Goal: Task Accomplishment & Management: Manage account settings

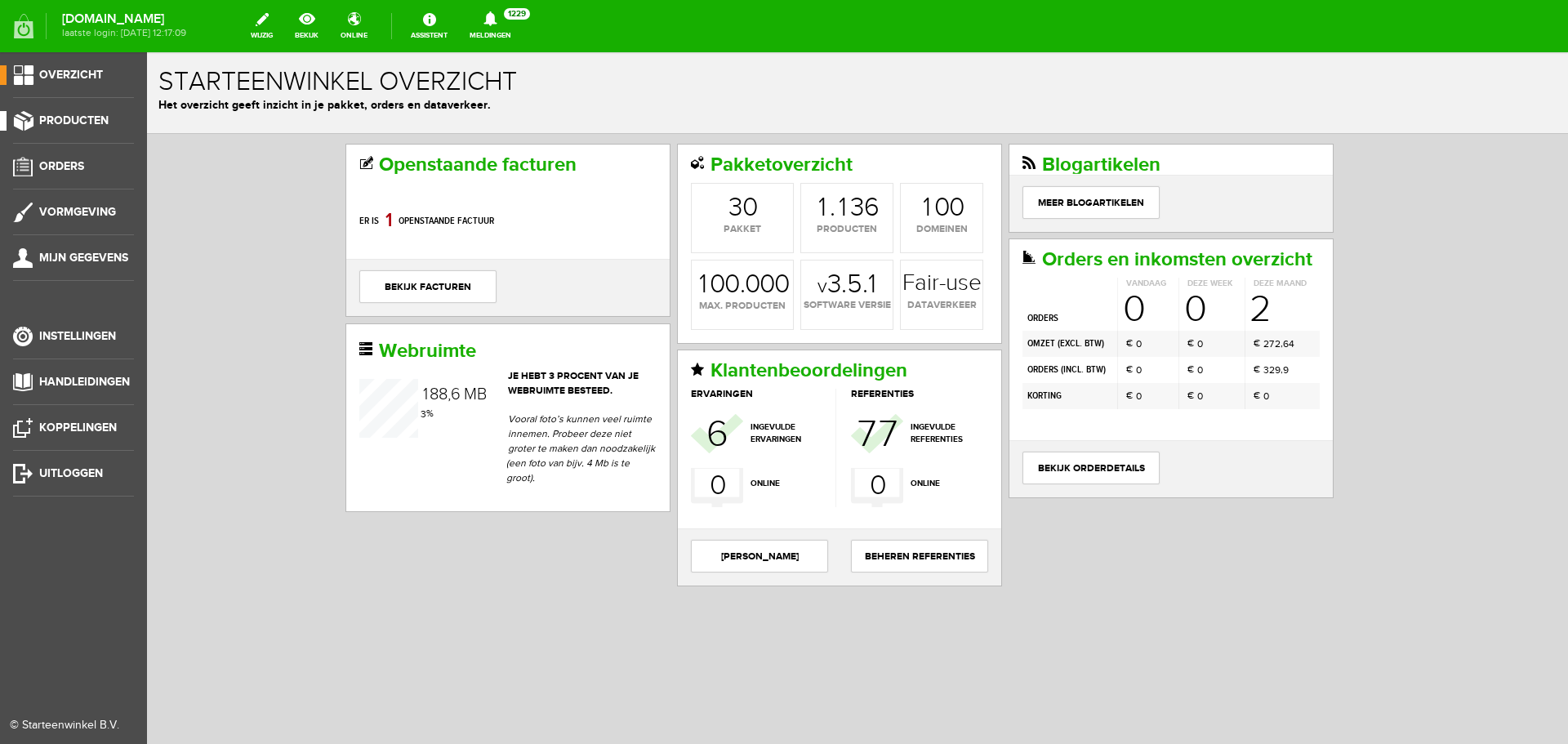
click at [75, 126] on span "Producten" at bounding box center [73, 120] width 69 height 14
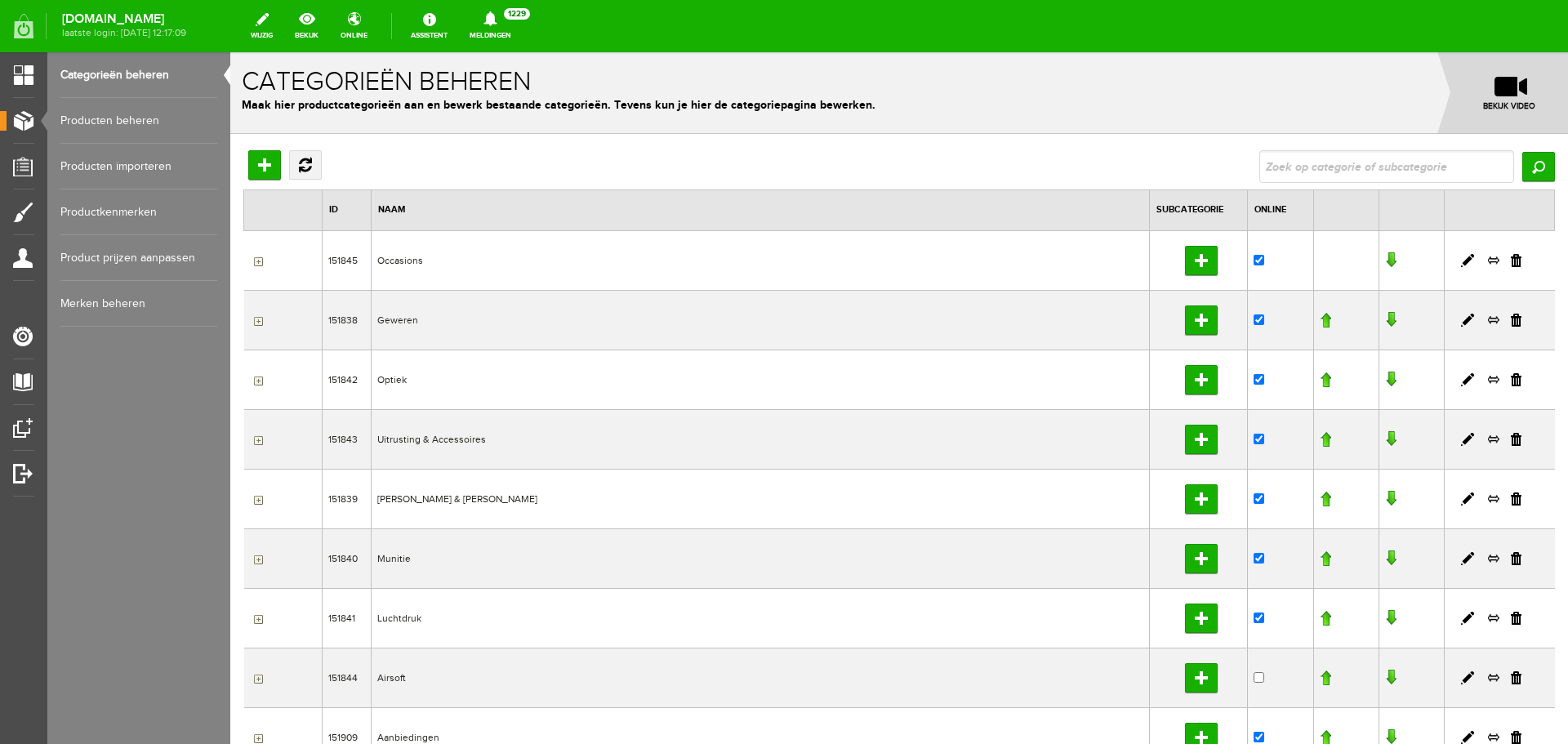
click at [111, 115] on link "Producten beheren" at bounding box center [139, 121] width 157 height 46
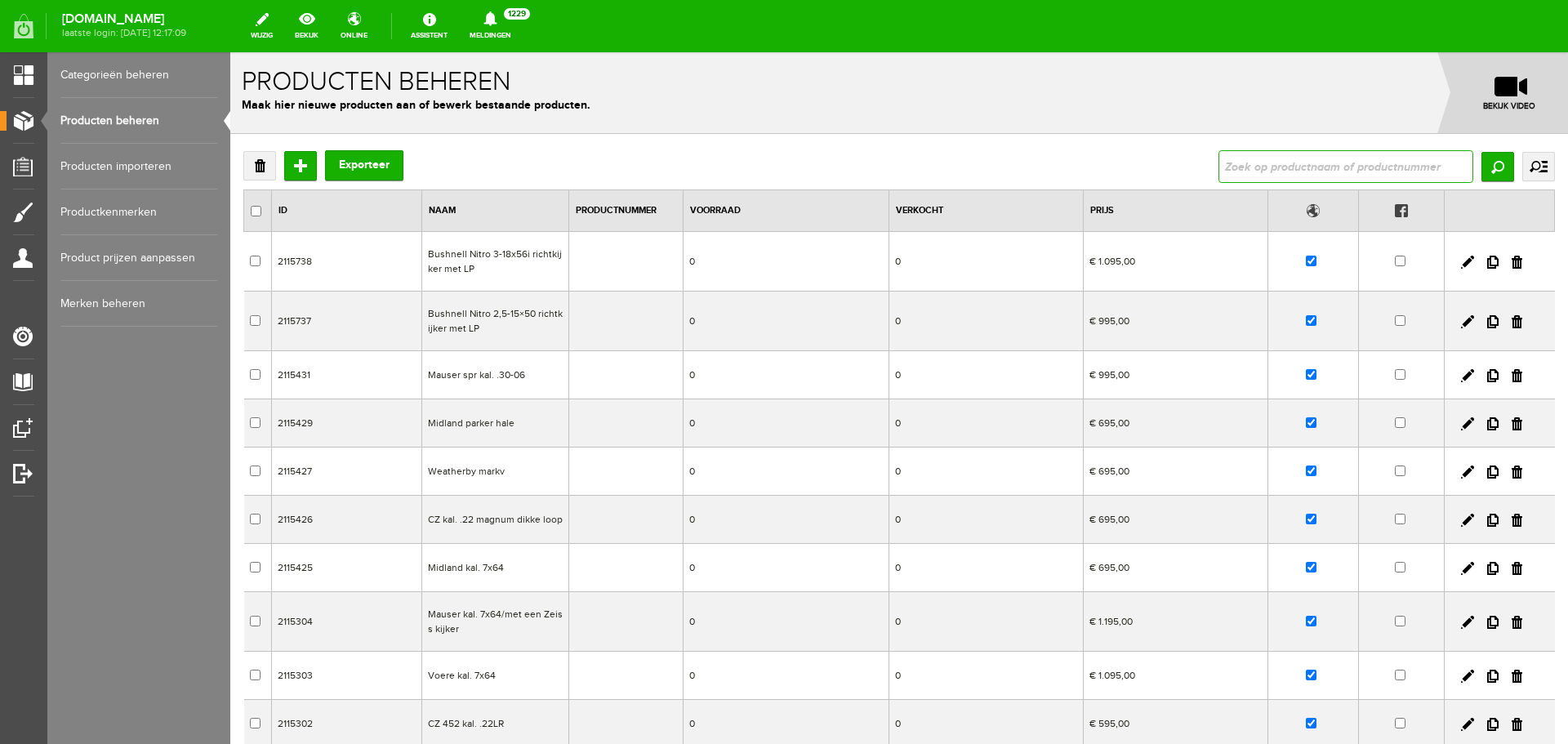
click at [1240, 165] on input "text" at bounding box center [1345, 166] width 255 height 32
click at [1486, 155] on input "Zoeken" at bounding box center [1497, 166] width 32 height 30
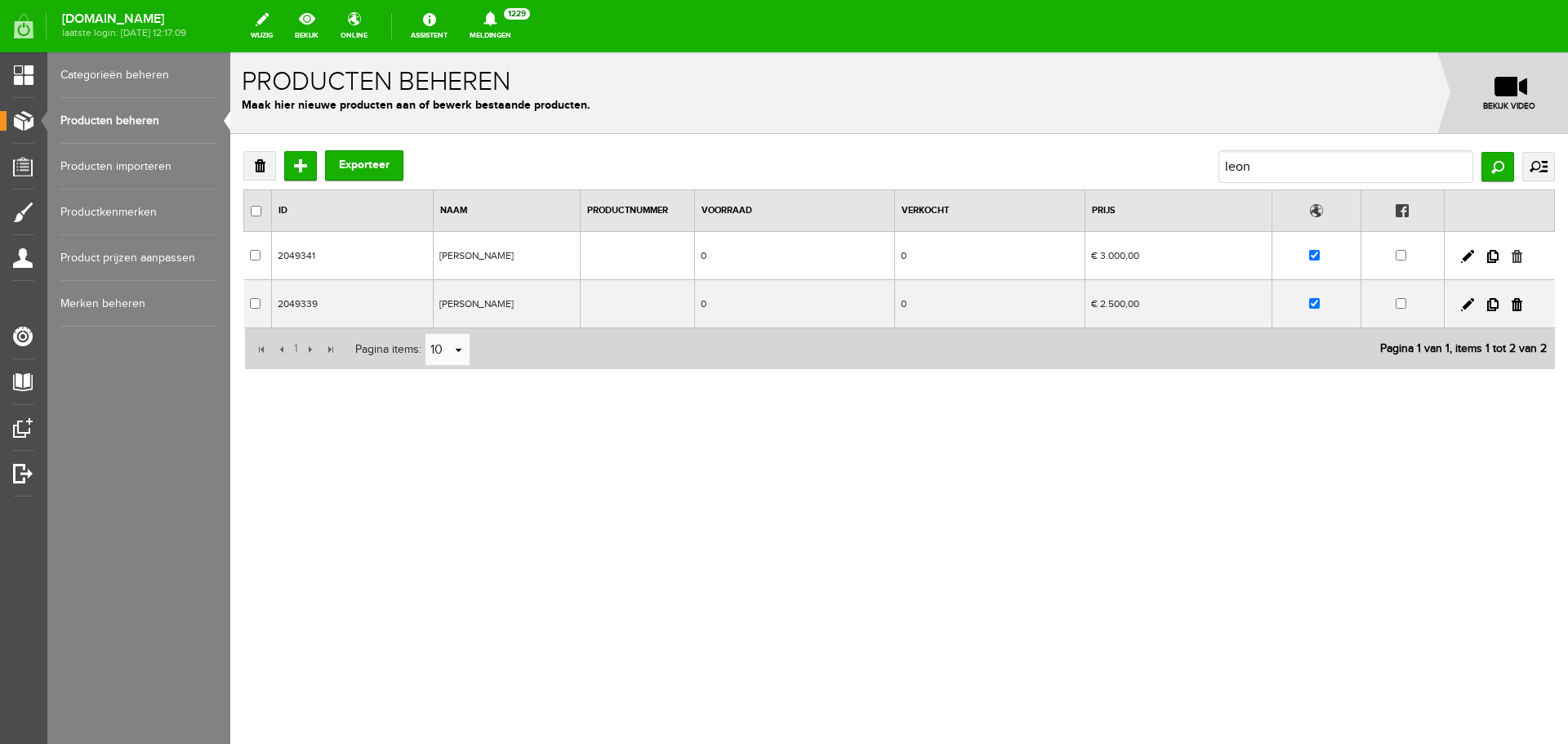
click at [1518, 251] on link at bounding box center [1517, 256] width 10 height 13
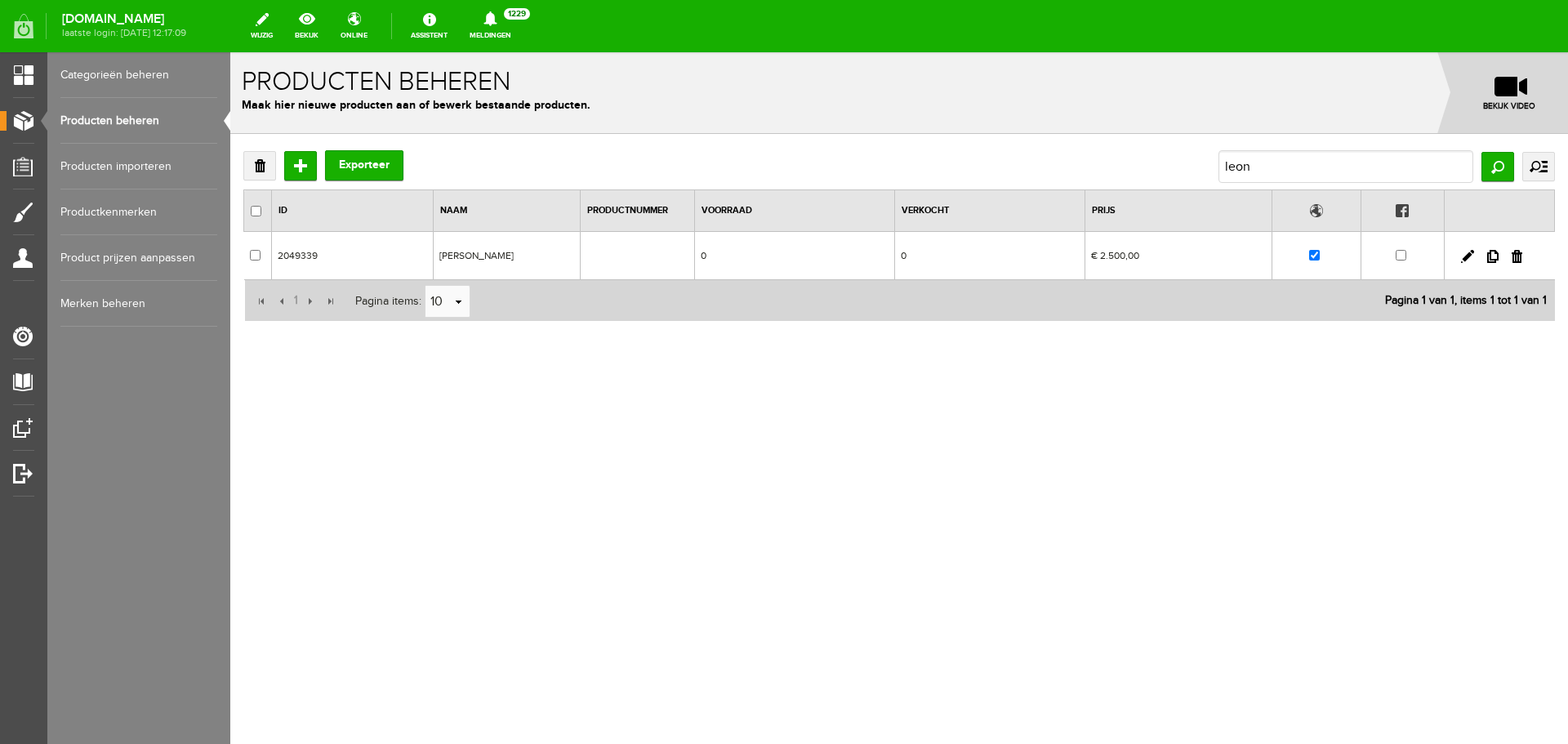
click at [164, 119] on link "Producten beheren" at bounding box center [139, 121] width 157 height 46
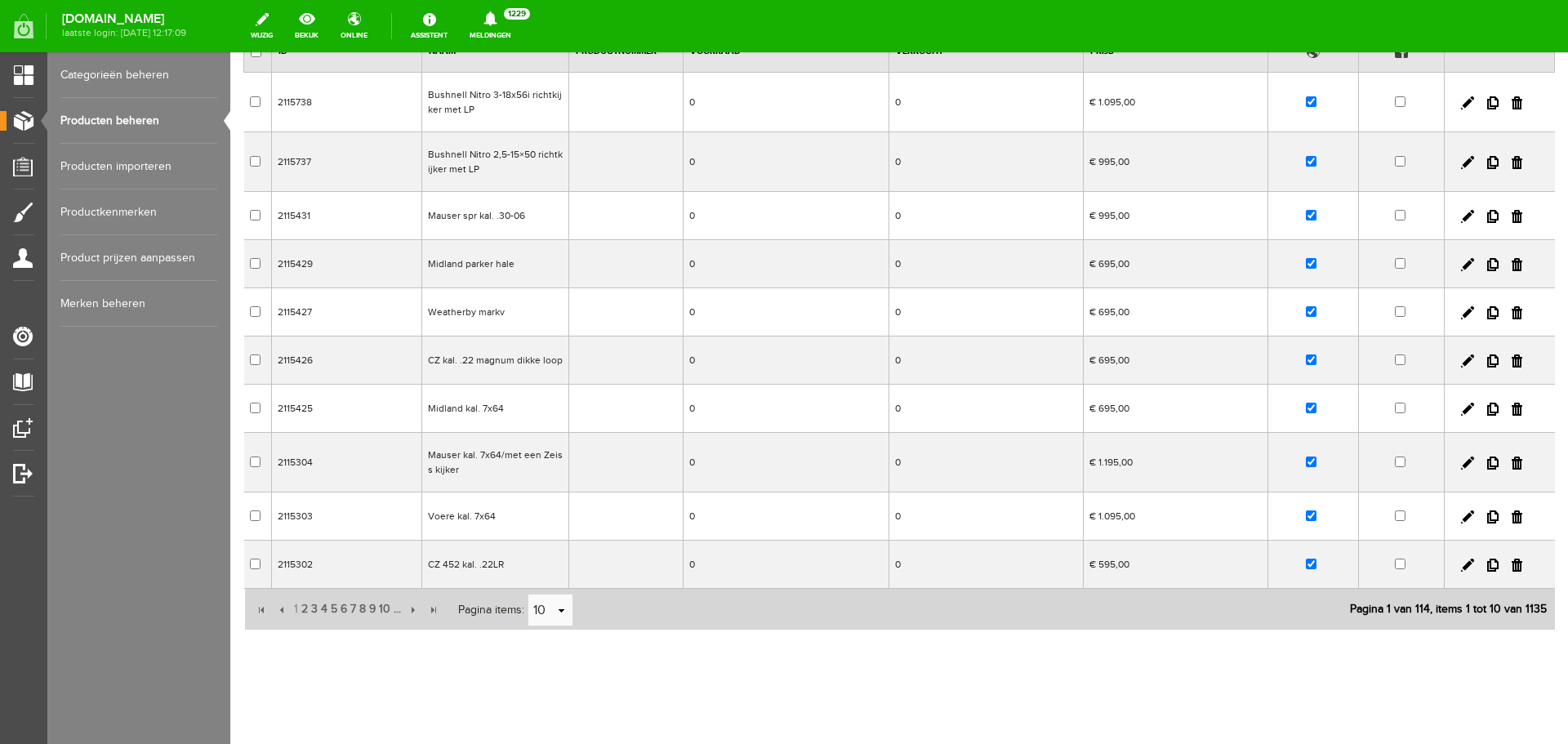
scroll to position [164, 0]
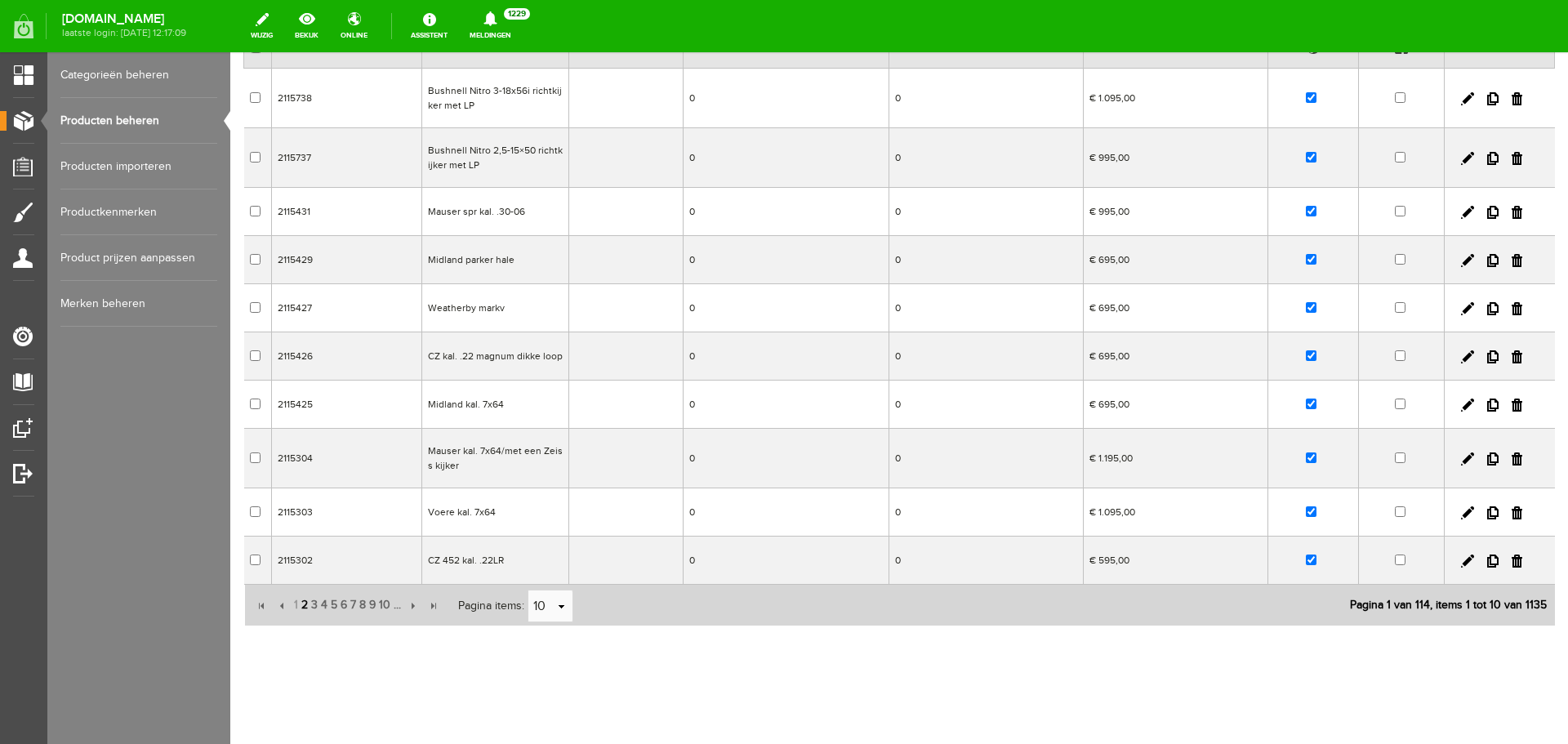
click at [305, 610] on span "2" at bounding box center [305, 605] width 10 height 32
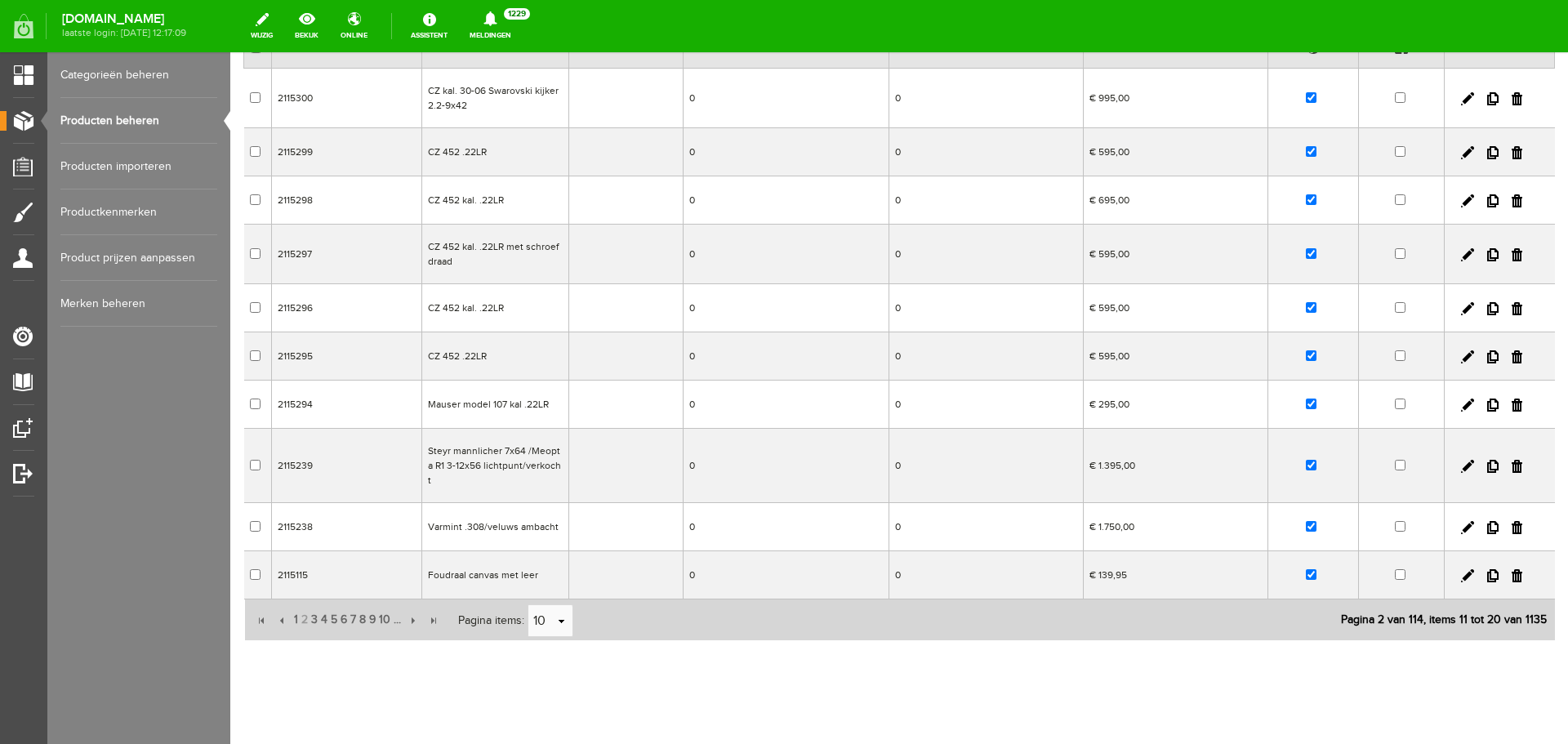
click at [106, 113] on link "Producten beheren" at bounding box center [139, 121] width 157 height 46
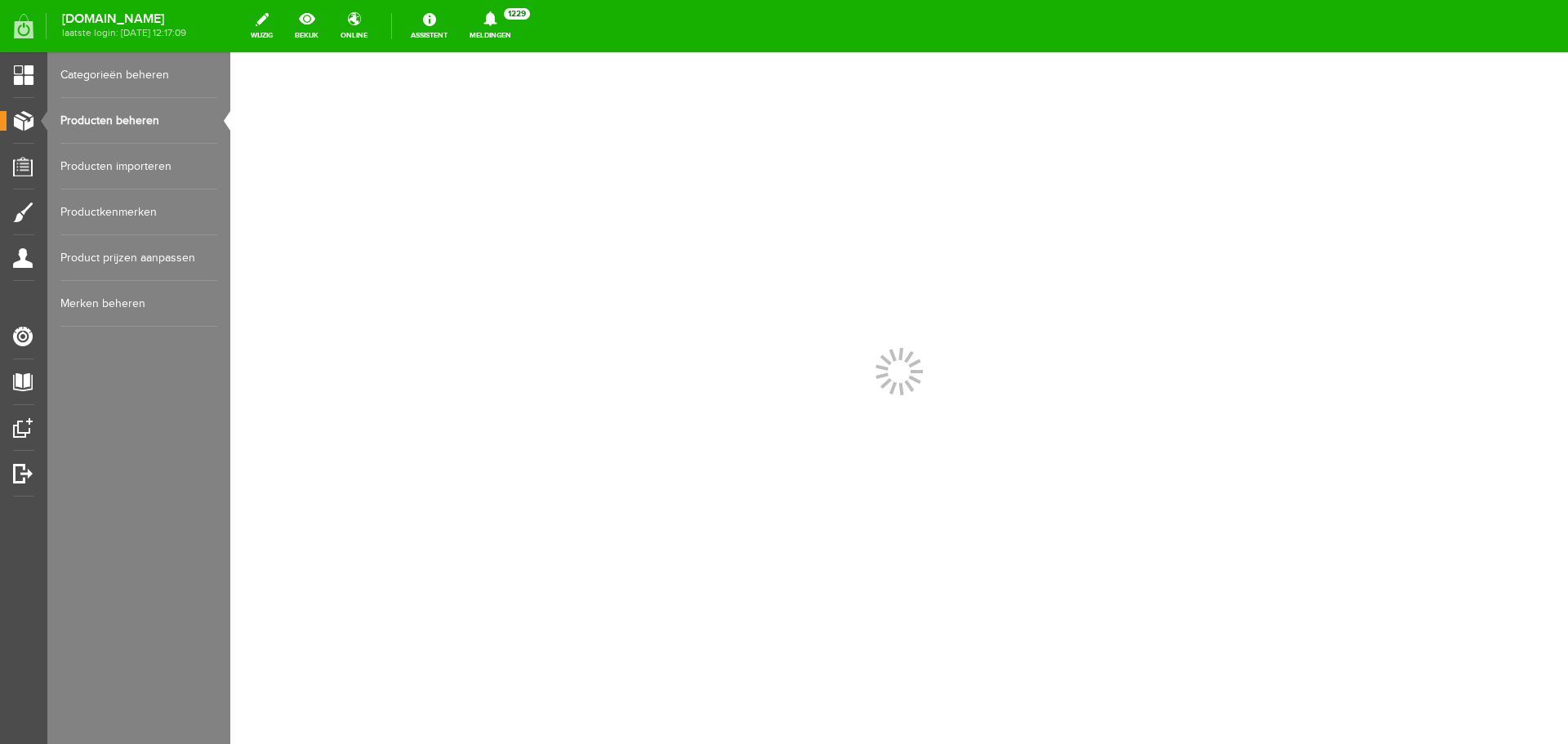
scroll to position [0, 0]
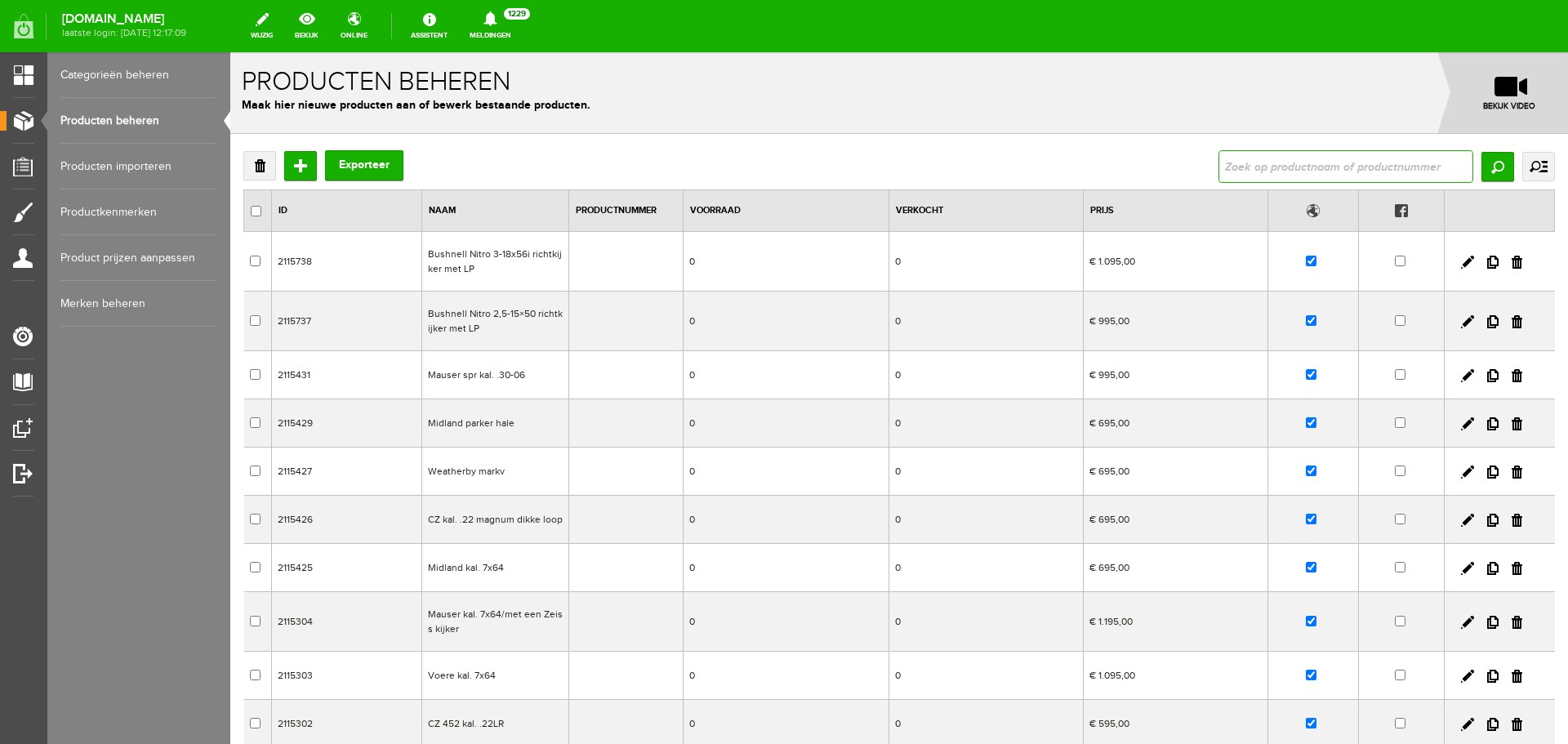
click at [1231, 162] on input "text" at bounding box center [1345, 166] width 255 height 32
click at [1234, 172] on input "text" at bounding box center [1345, 166] width 255 height 32
paste input "[PERSON_NAME] zwijnen"
type input "[PERSON_NAME] zwijnen"
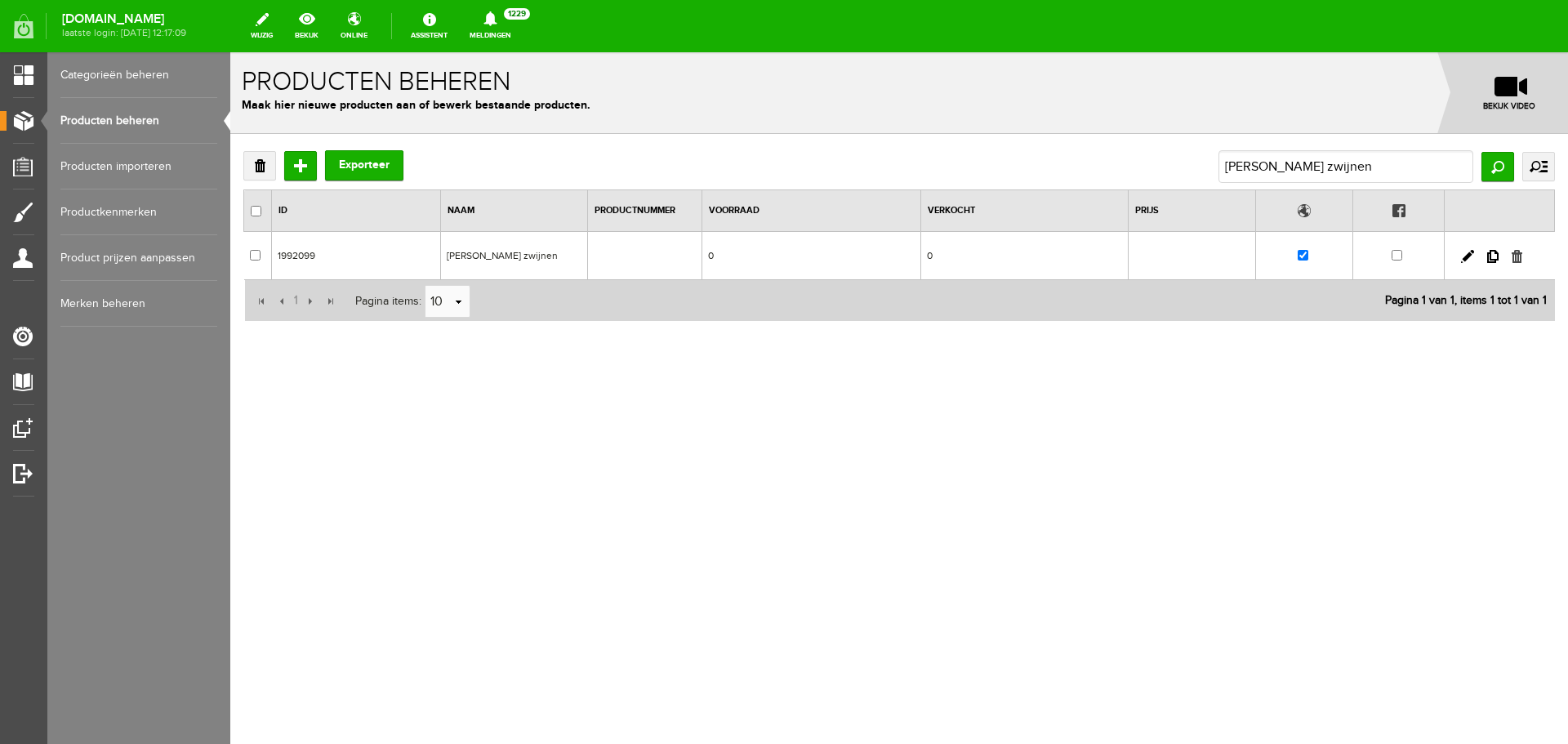
click at [1516, 262] on link at bounding box center [1517, 256] width 10 height 13
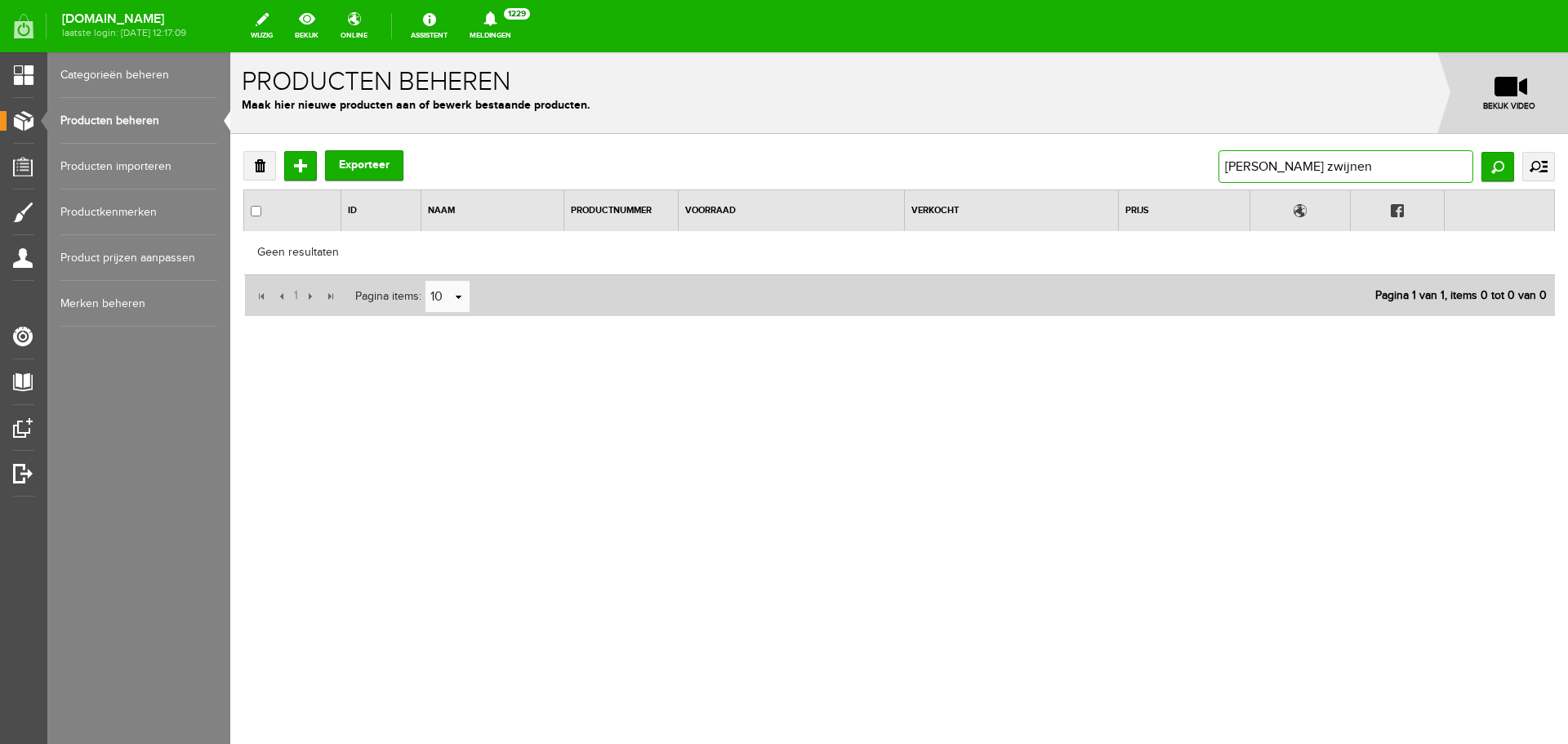
drag, startPoint x: 1440, startPoint y: 163, endPoint x: 994, endPoint y: 168, distance: 446.0
click at [1002, 168] on div "Verwijderen Toevoegen Exporteer [PERSON_NAME] zwijnen Zoeken uitgebreid zoeken …" at bounding box center [899, 166] width 1312 height 32
paste input "[PERSON_NAME] wilde zwijnen/verkocht"
type input "[PERSON_NAME] wilde zwijnen/verkocht"
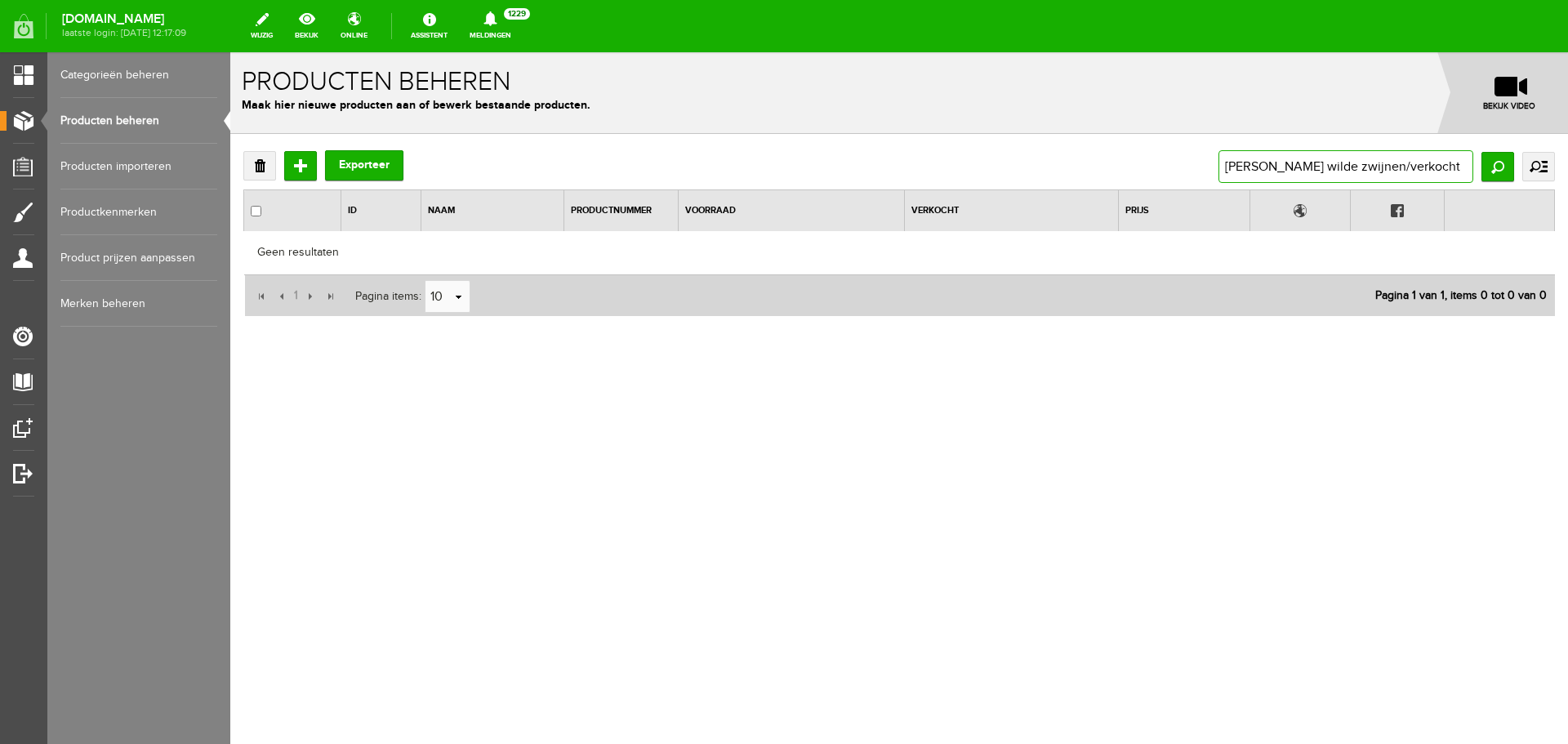
drag, startPoint x: 1401, startPoint y: 165, endPoint x: 1567, endPoint y: 169, distance: 166.0
click at [1567, 169] on div "Verwijderen Toevoegen Exporteer [PERSON_NAME] wilde zwijnen/verkocht Zoeken uit…" at bounding box center [899, 286] width 1337 height 306
type input "[PERSON_NAME] wilde zwijn"
drag, startPoint x: 1316, startPoint y: 159, endPoint x: 1489, endPoint y: 171, distance: 173.4
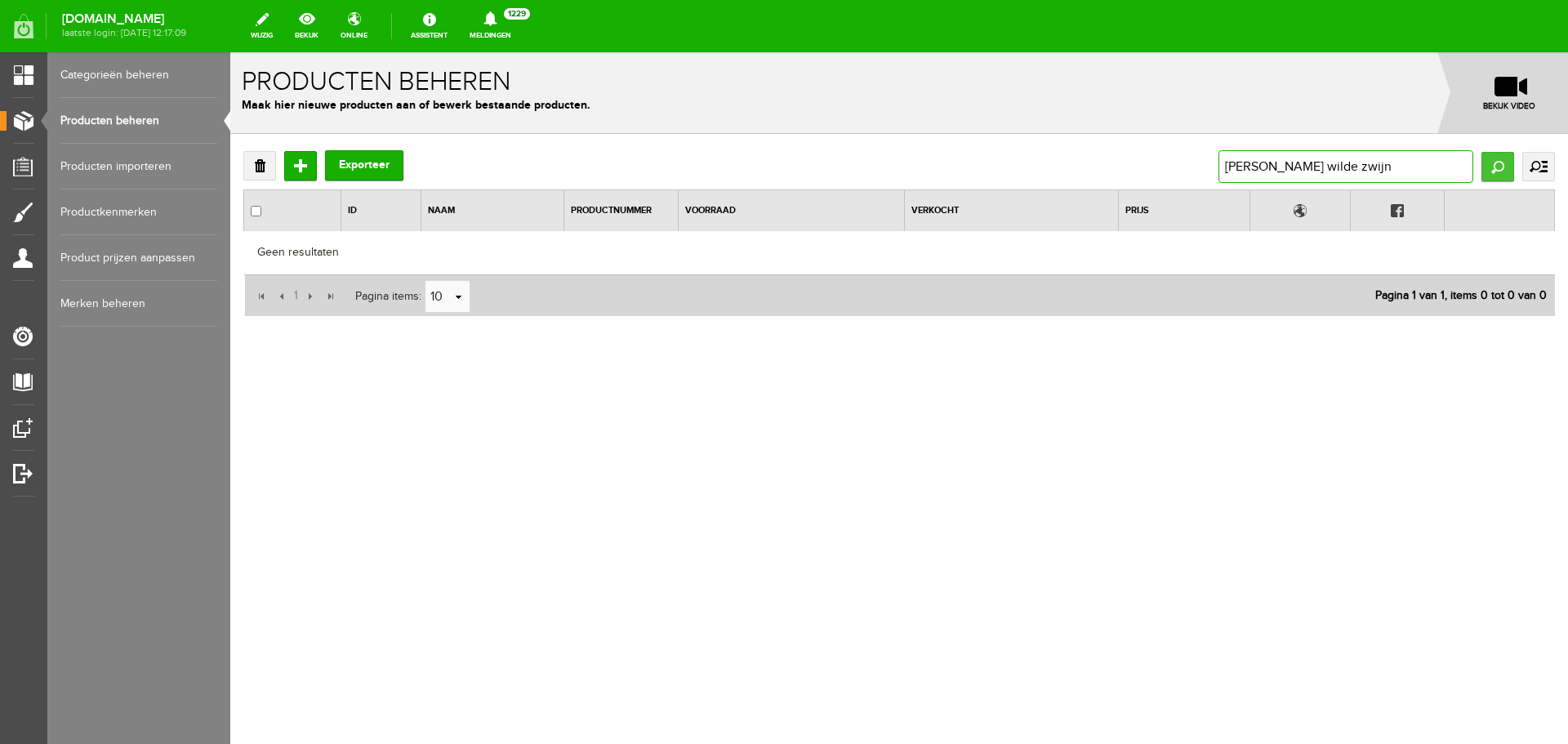
click at [1489, 171] on div "[PERSON_NAME] wilde zwijn Zoeken uitgebreid zoeken Categorie Occasions Occasion…" at bounding box center [1386, 166] width 336 height 32
type input "[PERSON_NAME]"
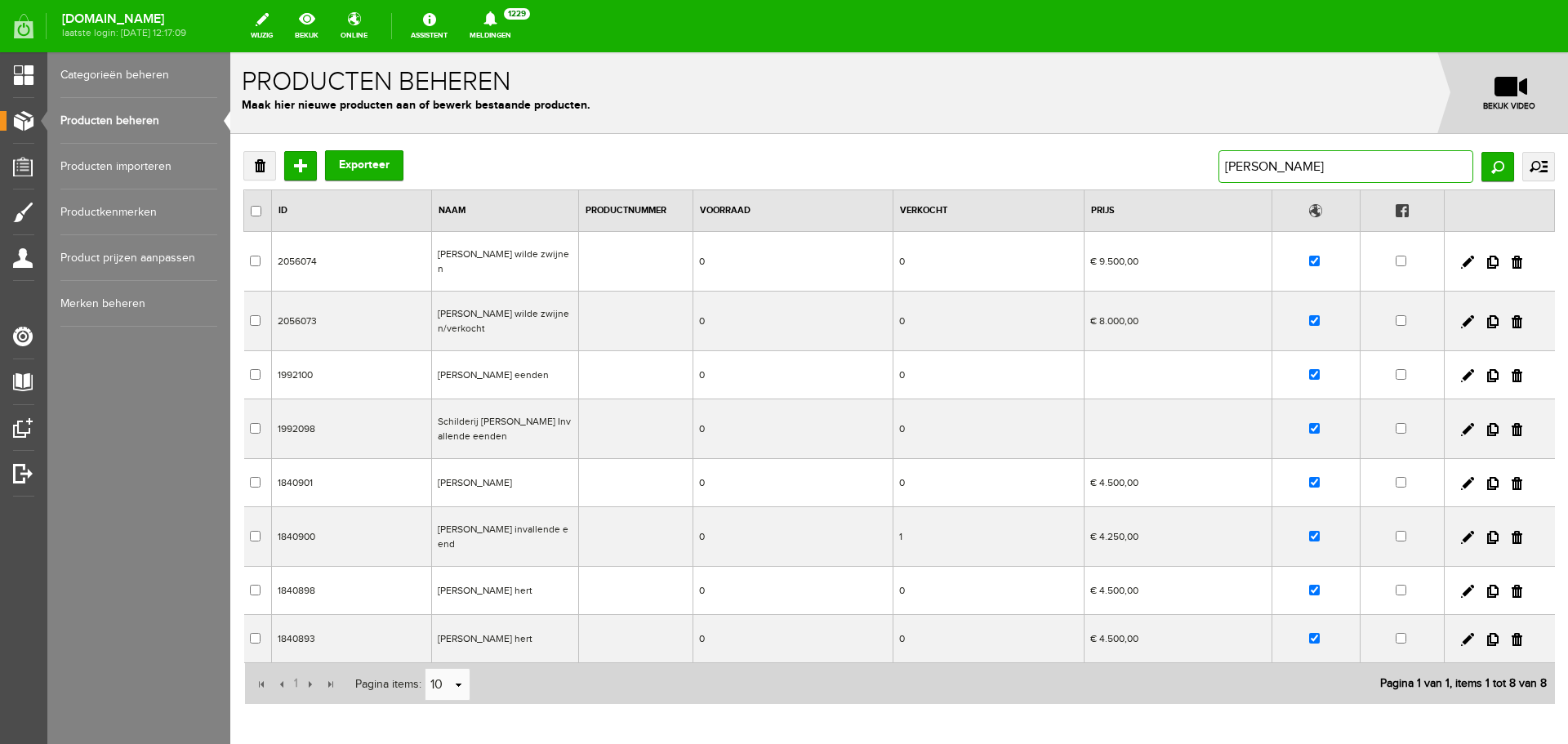
drag, startPoint x: 1321, startPoint y: 166, endPoint x: 1167, endPoint y: 158, distance: 154.2
click at [1167, 158] on div "Verwijderen Toevoegen Exporteer [PERSON_NAME] uitgebreid zoeken Categorie Occas…" at bounding box center [899, 166] width 1312 height 32
click at [1512, 325] on link at bounding box center [1517, 321] width 10 height 13
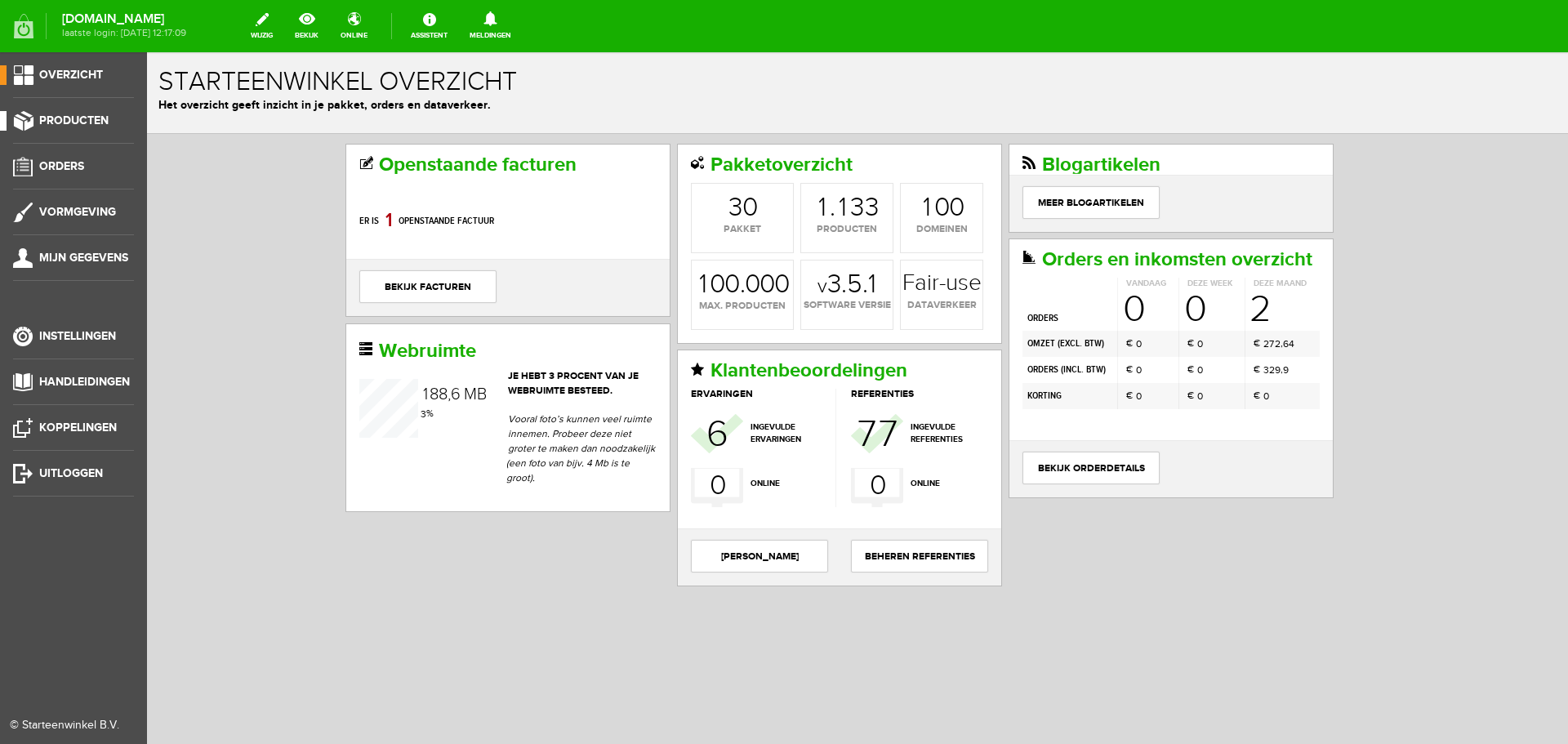
click at [43, 128] on link "Producten" at bounding box center [66, 120] width 134 height 20
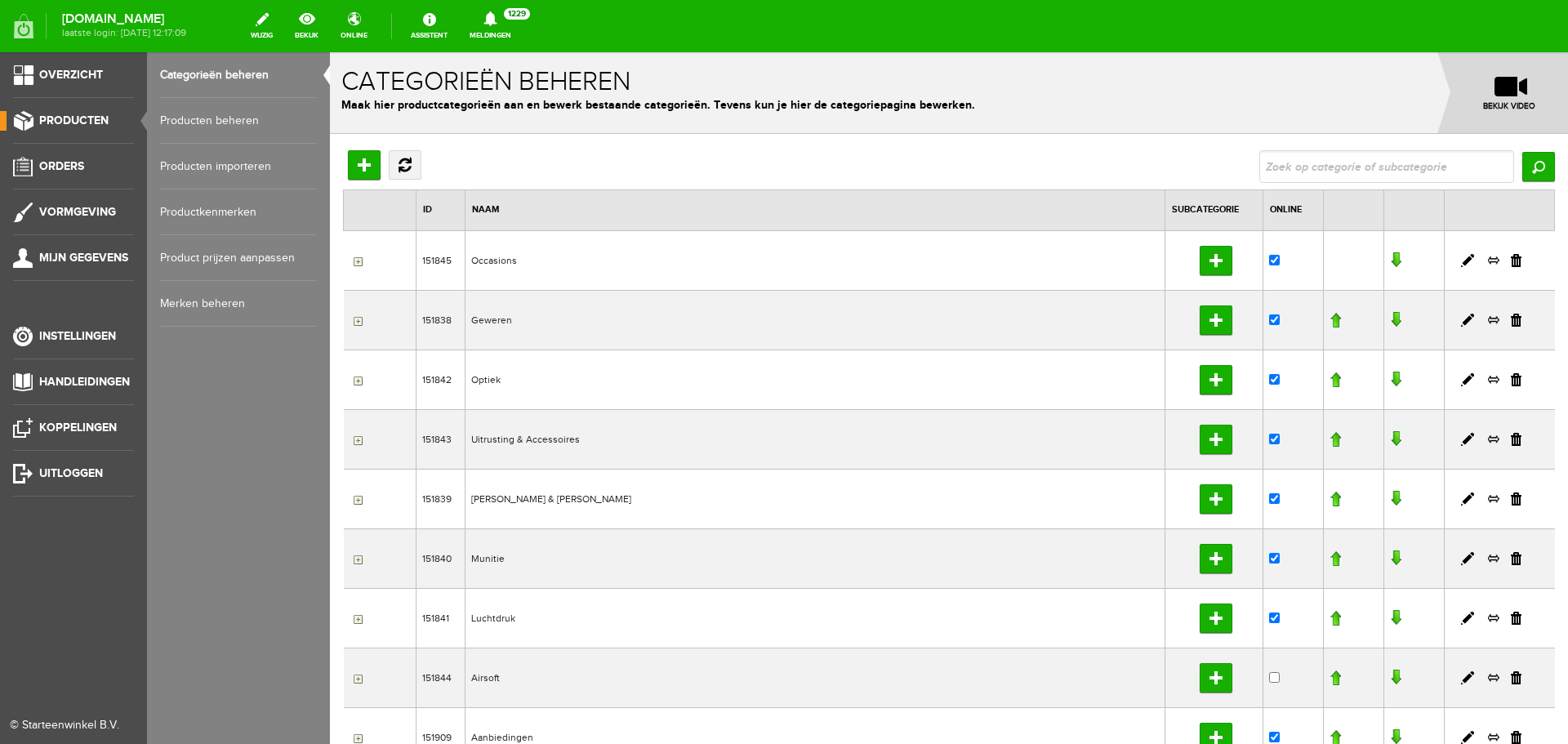
click at [206, 123] on link "Producten beheren" at bounding box center [238, 121] width 157 height 46
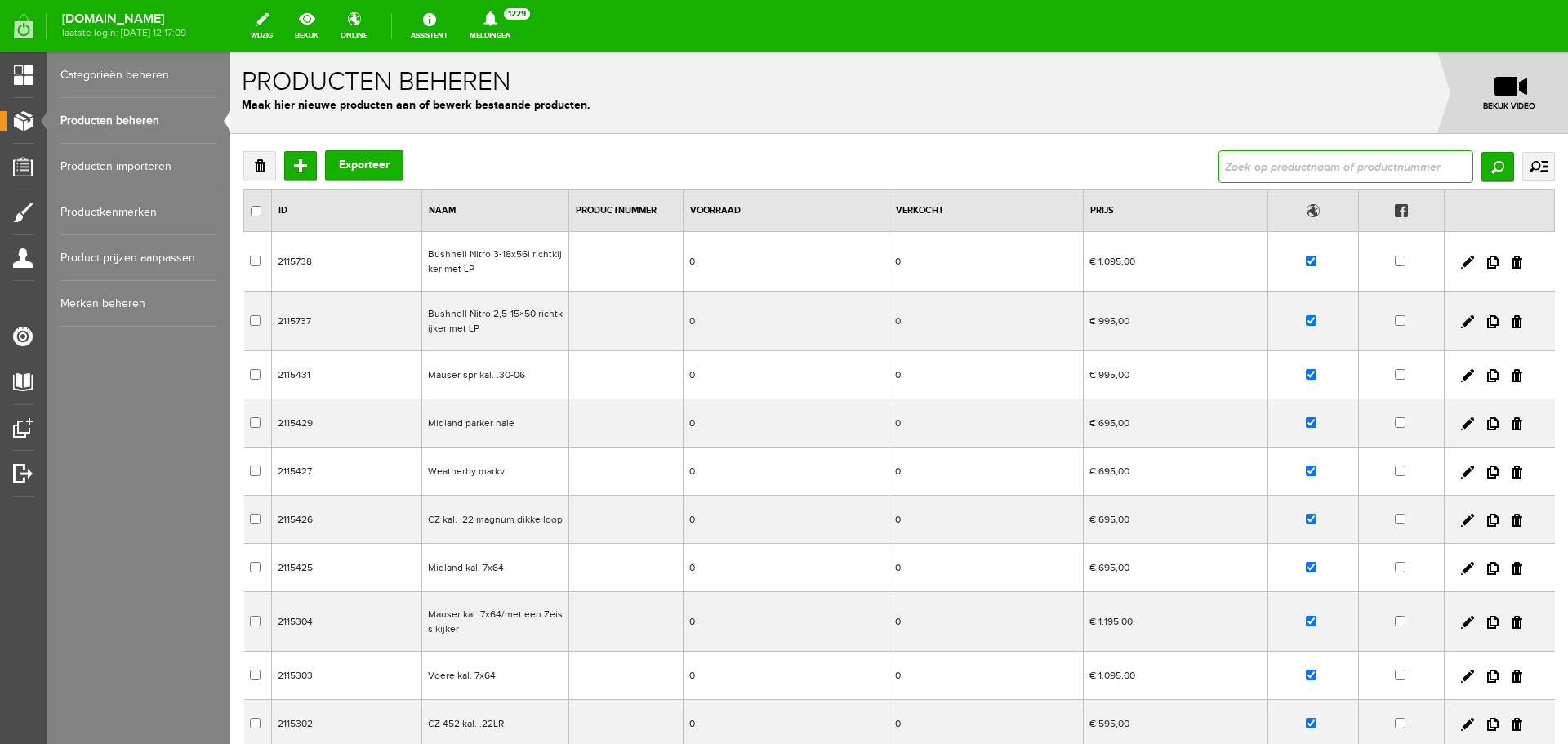
click at [1276, 181] on input "text" at bounding box center [1345, 166] width 255 height 32
type input "[PERSON_NAME] eenden"
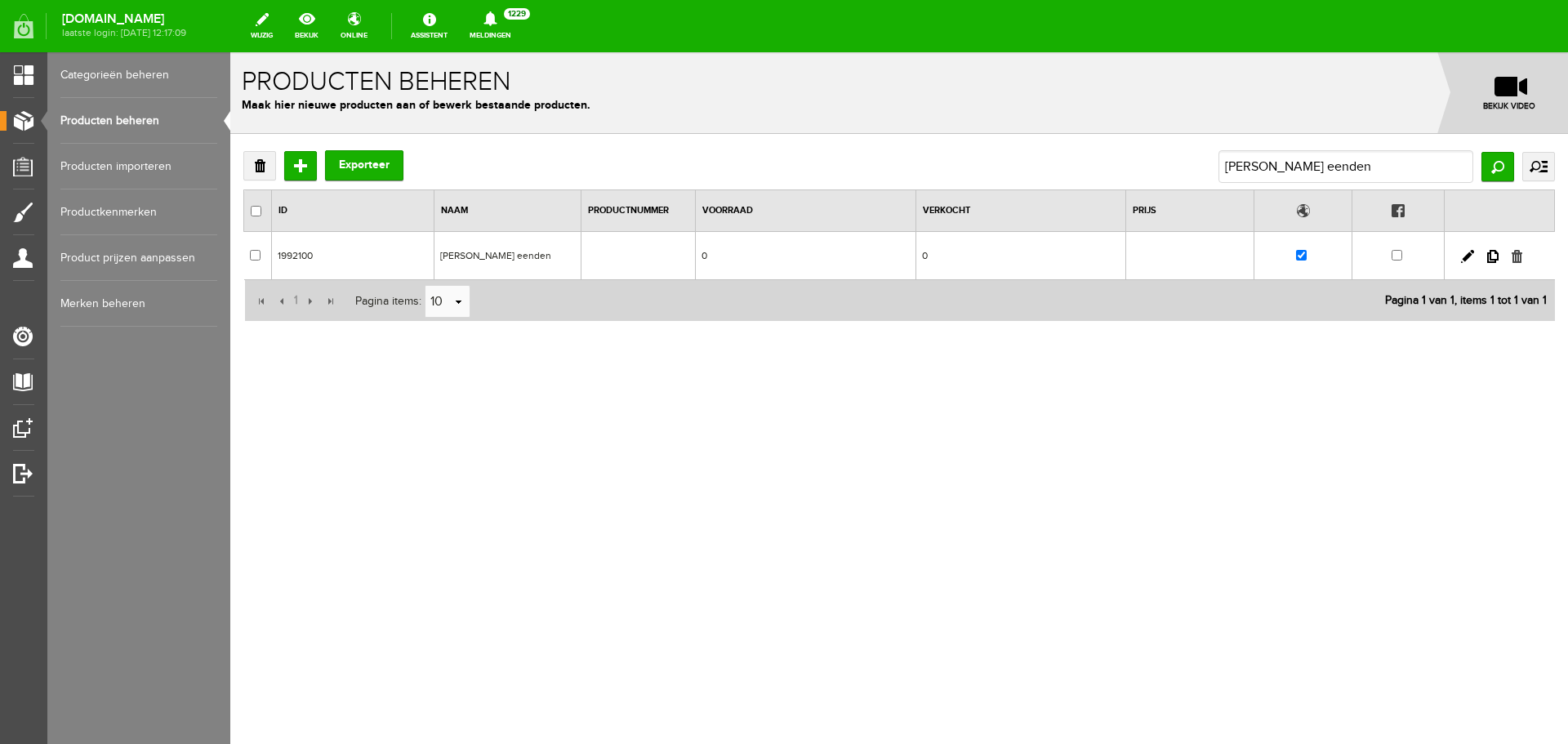
click at [1518, 262] on link at bounding box center [1517, 256] width 10 height 13
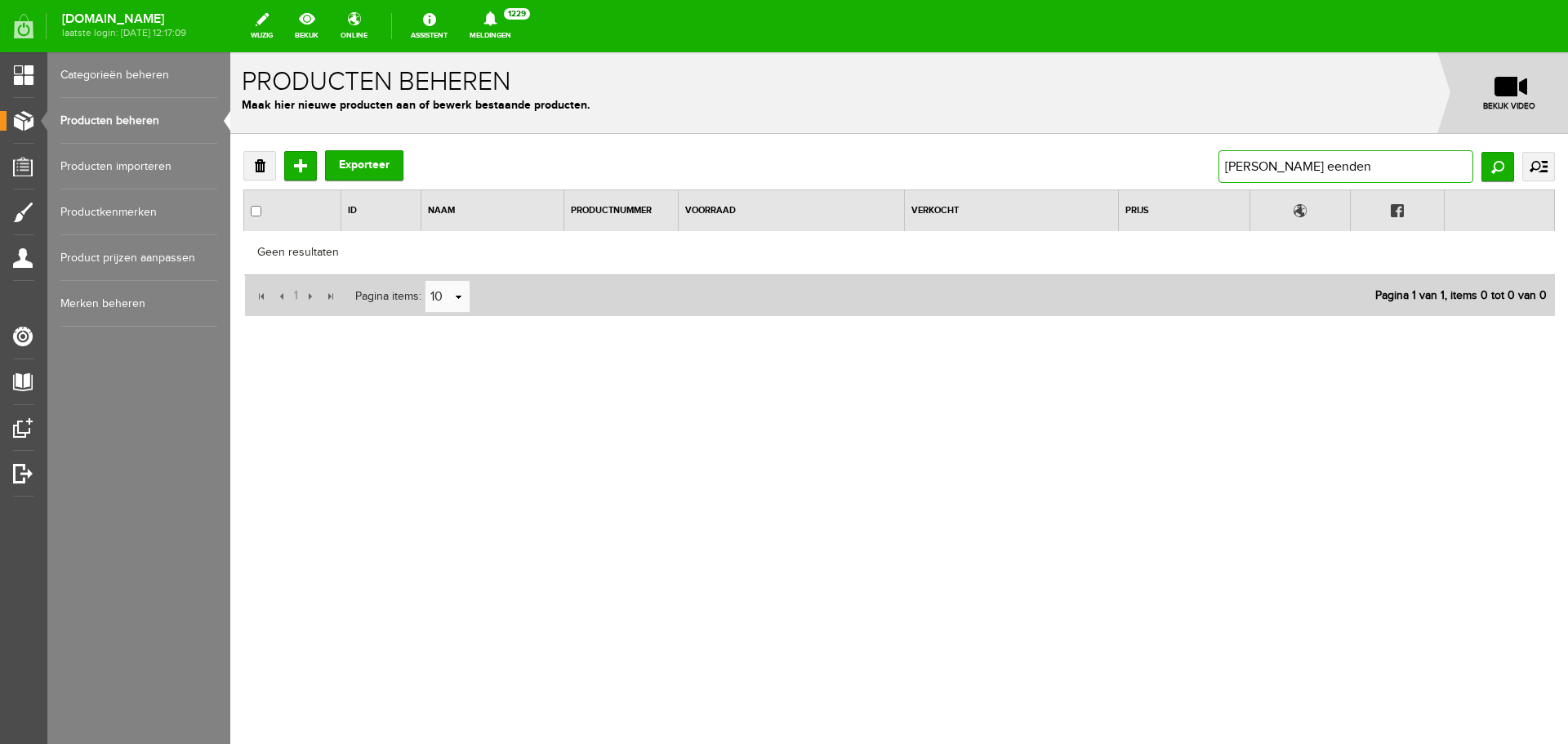
click at [1226, 172] on input "[PERSON_NAME] eenden" at bounding box center [1345, 166] width 255 height 32
drag, startPoint x: 1221, startPoint y: 170, endPoint x: 1477, endPoint y: 183, distance: 256.3
click at [1477, 183] on div "Schilderij pieter dik Vliegende eenden Zoeken uitgebreid zoeken Categorie Occas…" at bounding box center [1386, 166] width 336 height 32
paste input "Pieter Dik invallende eend"
type input "[PERSON_NAME] invallende eend"
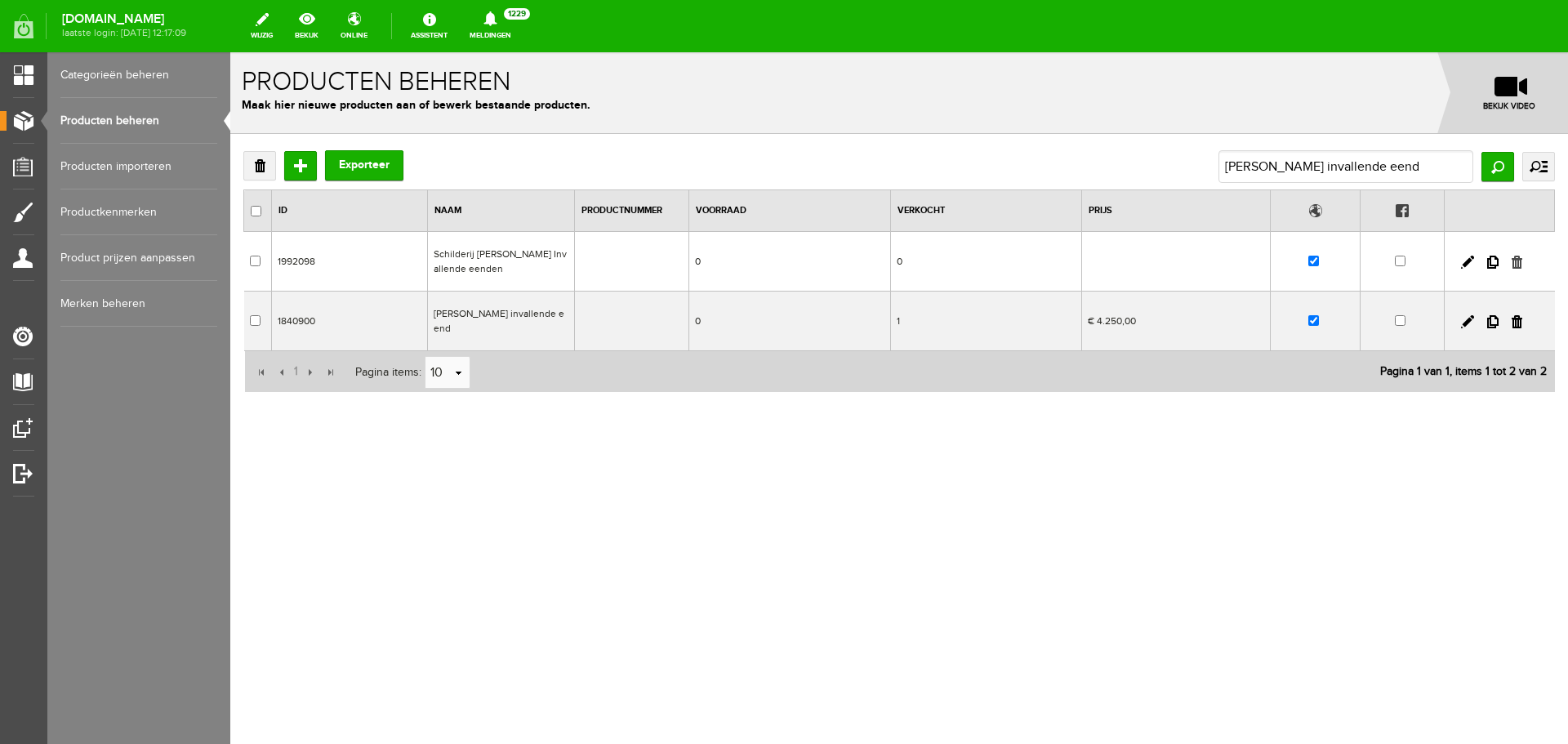
click at [1513, 258] on link at bounding box center [1517, 262] width 10 height 13
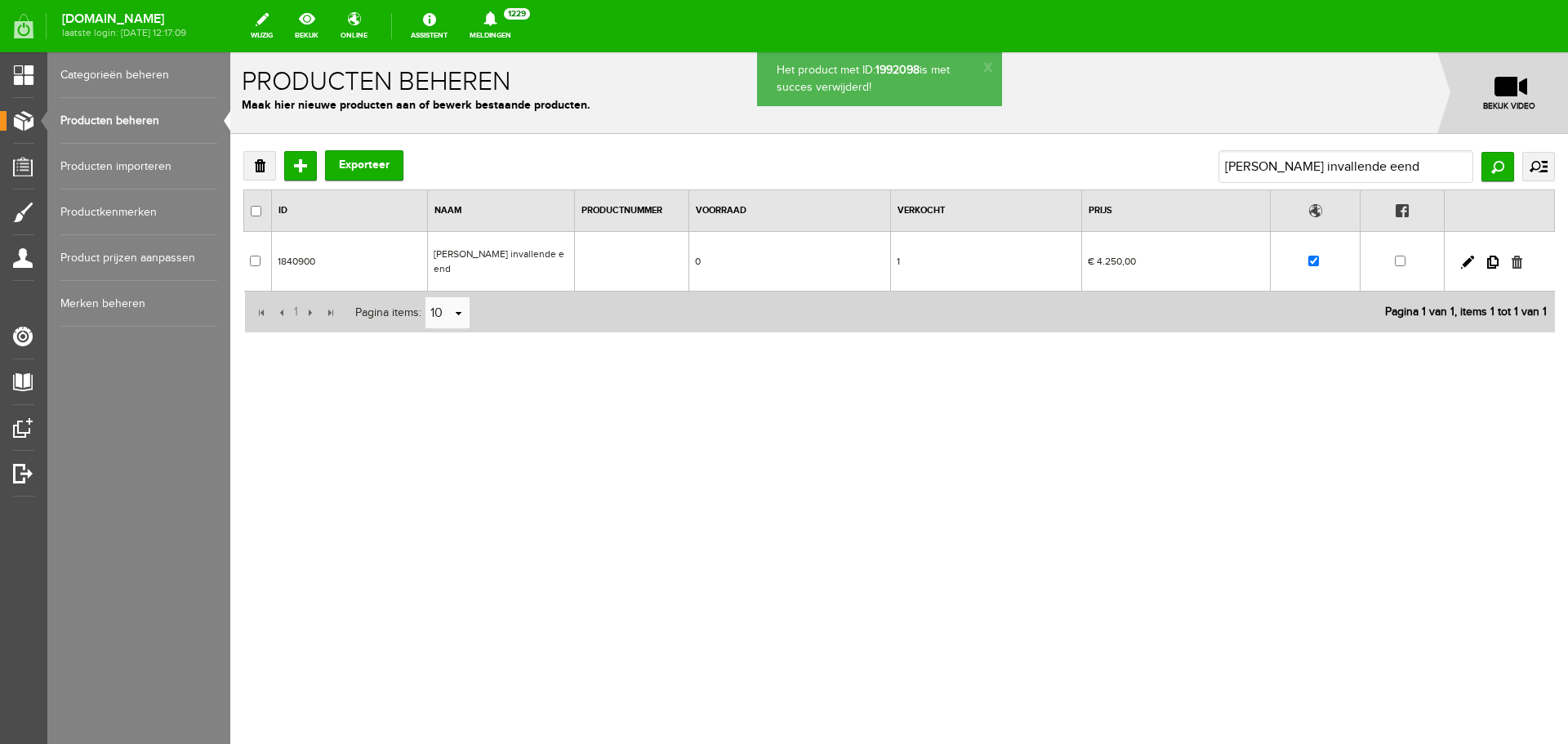
click at [1517, 262] on link at bounding box center [1517, 262] width 10 height 13
